Goal: Task Accomplishment & Management: Complete application form

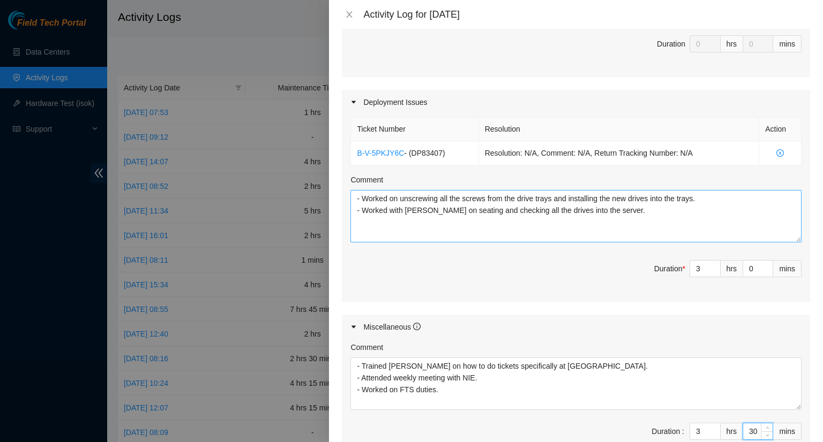
scroll to position [321, 0]
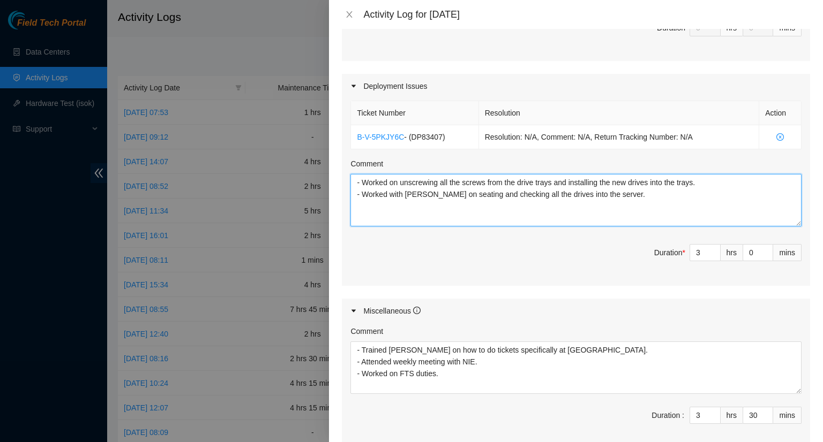
drag, startPoint x: 638, startPoint y: 194, endPoint x: 352, endPoint y: 177, distance: 286.5
click at [351, 177] on textarea "- Worked on unscrewing all the screws from the drive trays and installing the n…" at bounding box center [575, 200] width 451 height 52
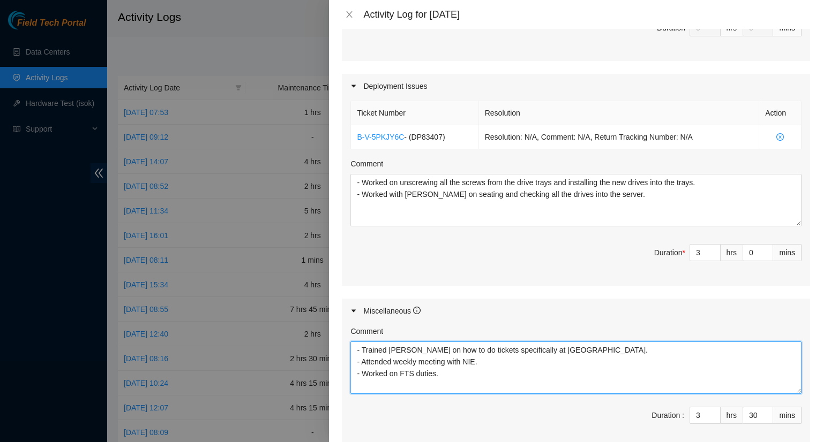
click at [455, 374] on textarea "- Trained [PERSON_NAME] on how to do tickets specifically at [GEOGRAPHIC_DATA].…" at bounding box center [575, 368] width 451 height 52
drag, startPoint x: 449, startPoint y: 378, endPoint x: 342, endPoint y: 348, distance: 111.2
click at [341, 347] on div "Note: This activity log is for informational purposes only. You will not be pai…" at bounding box center [576, 235] width 494 height 413
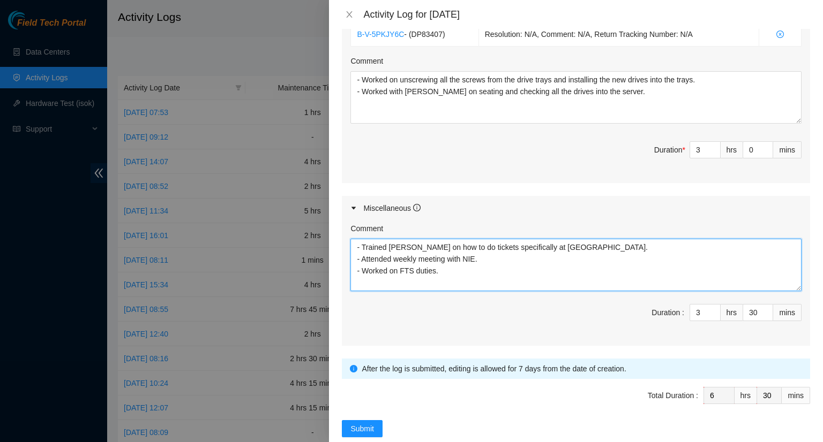
scroll to position [441, 0]
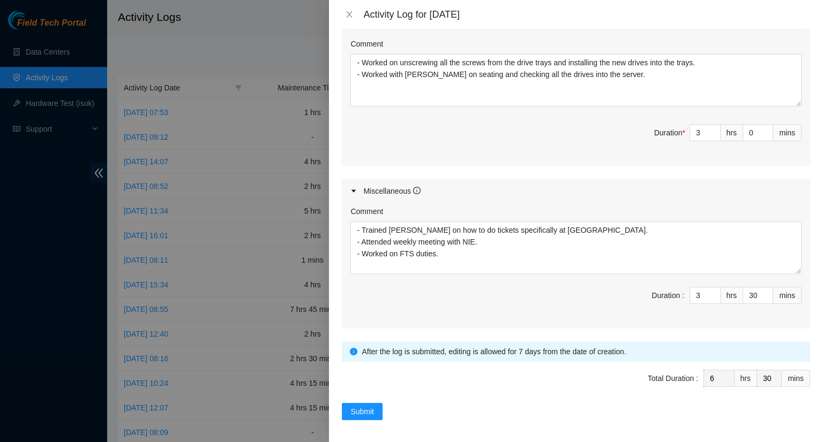
click at [480, 409] on div "Submit" at bounding box center [576, 411] width 468 height 17
type input "4"
type input "7"
click at [713, 292] on icon "up" at bounding box center [714, 293] width 3 height 2
type input "5"
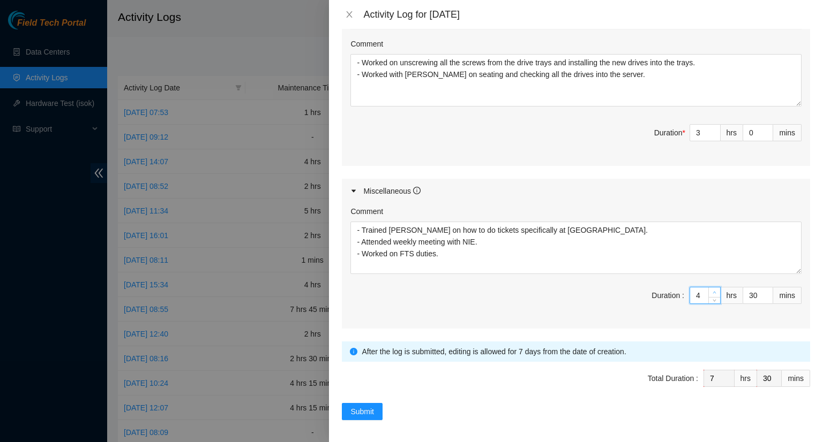
type input "8"
click at [713, 292] on icon "up" at bounding box center [714, 293] width 3 height 2
type input "6"
type input "9"
click at [712, 291] on icon "up" at bounding box center [714, 293] width 4 height 4
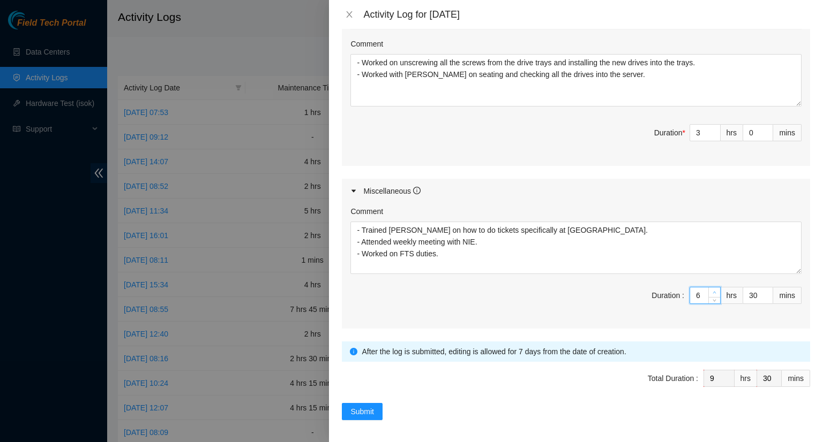
type input "7"
type input "10"
click at [712, 291] on icon "up" at bounding box center [714, 293] width 4 height 4
type input "6"
type input "9"
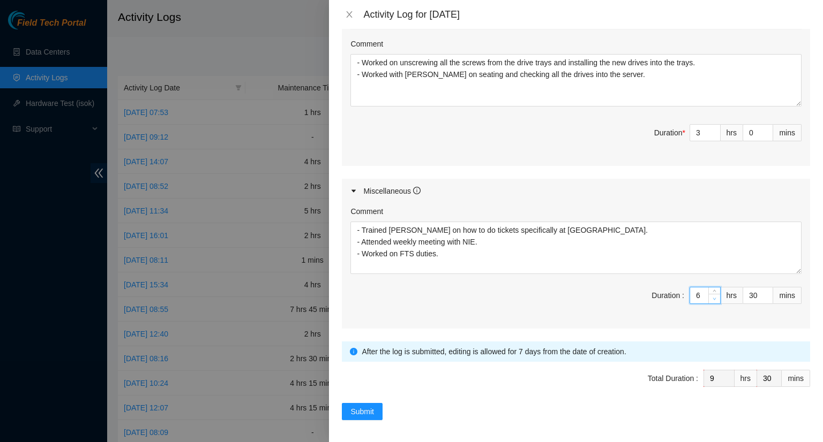
click at [711, 298] on span "down" at bounding box center [714, 299] width 6 height 6
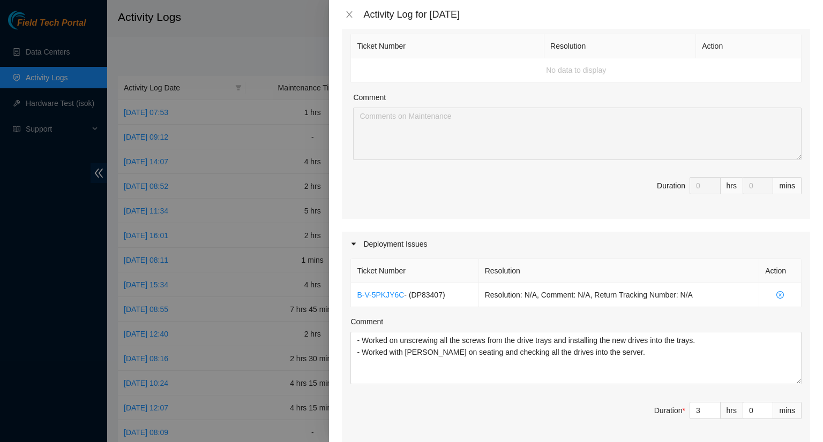
scroll to position [13, 0]
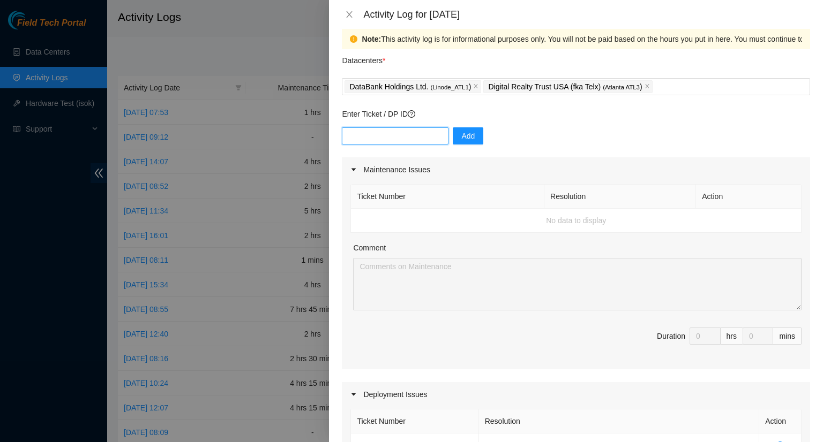
click at [373, 138] on input "text" at bounding box center [395, 135] width 107 height 17
paste input "B-W-13W44JO"
type input "B-W-13W44JO"
click at [461, 138] on span "Add" at bounding box center [467, 136] width 13 height 12
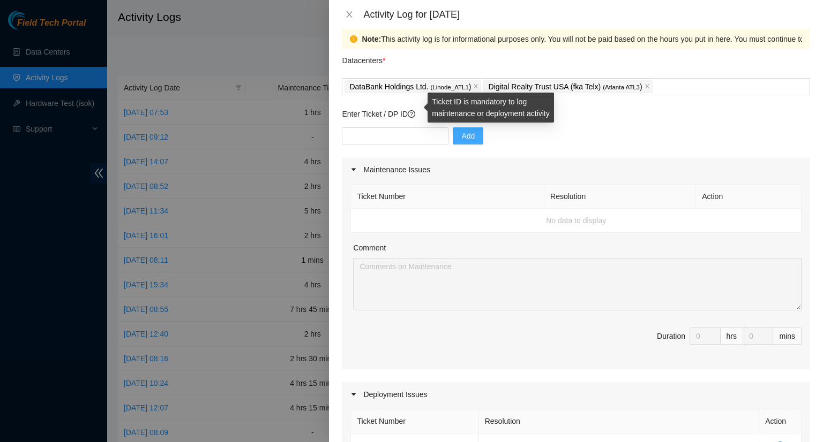
click at [415, 115] on icon "question-circle" at bounding box center [411, 113] width 7 height 7
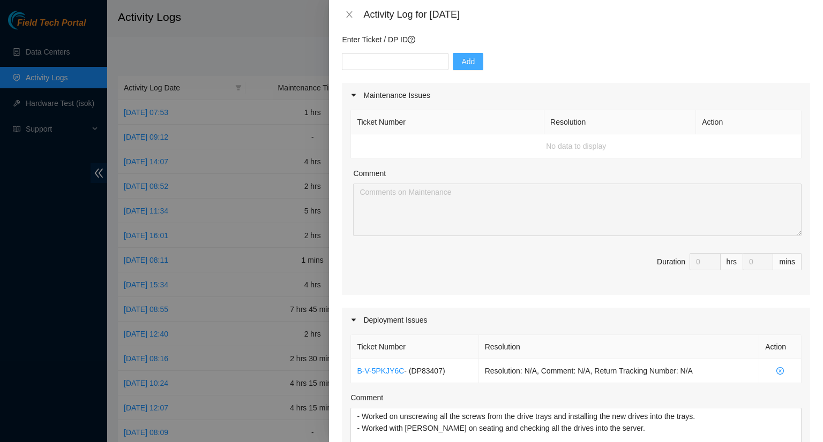
scroll to position [0, 0]
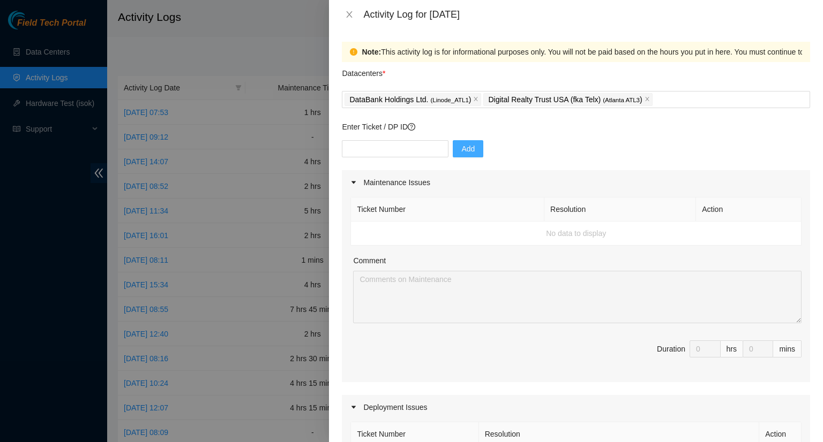
click at [494, 233] on td "No data to display" at bounding box center [576, 234] width 450 height 24
